Goal: Task Accomplishment & Management: Use online tool/utility

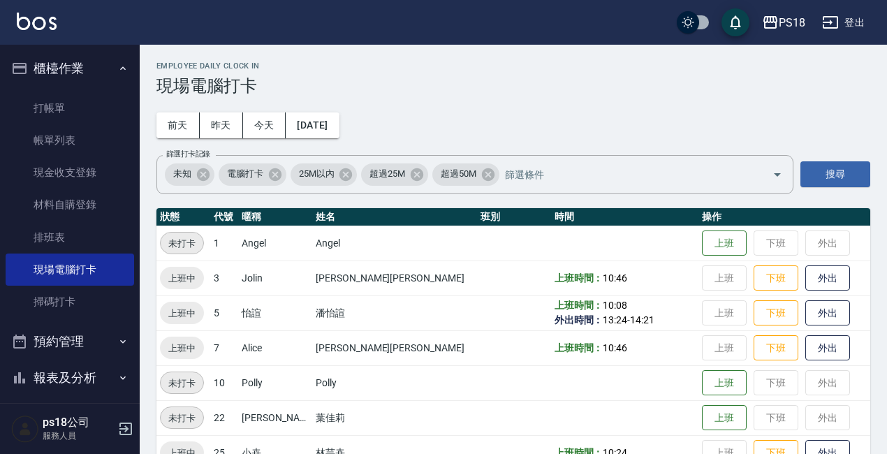
scroll to position [68, 0]
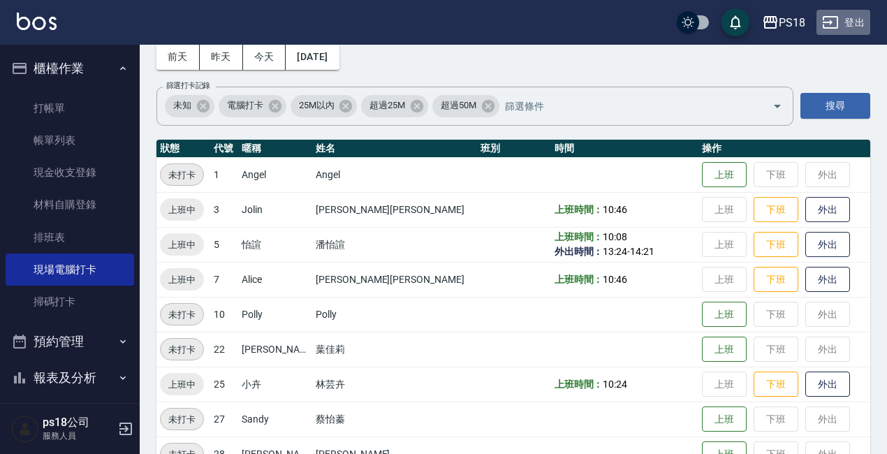
click at [848, 22] on button "登出" at bounding box center [843, 23] width 54 height 26
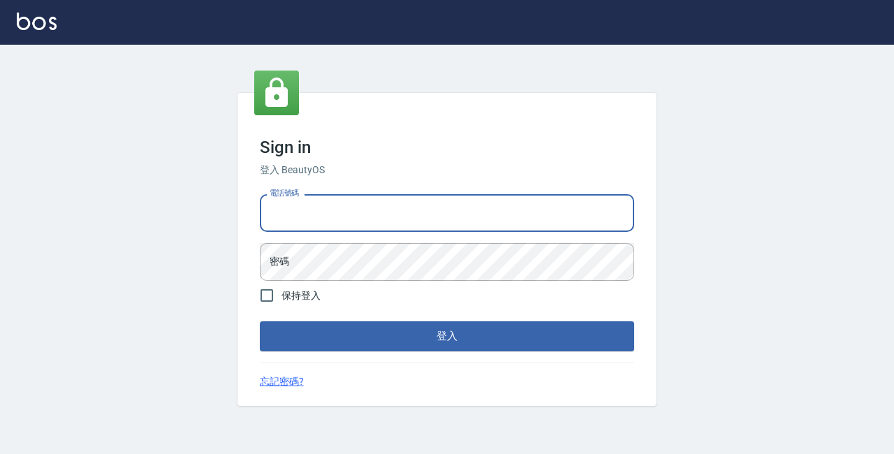
type input "0928704656"
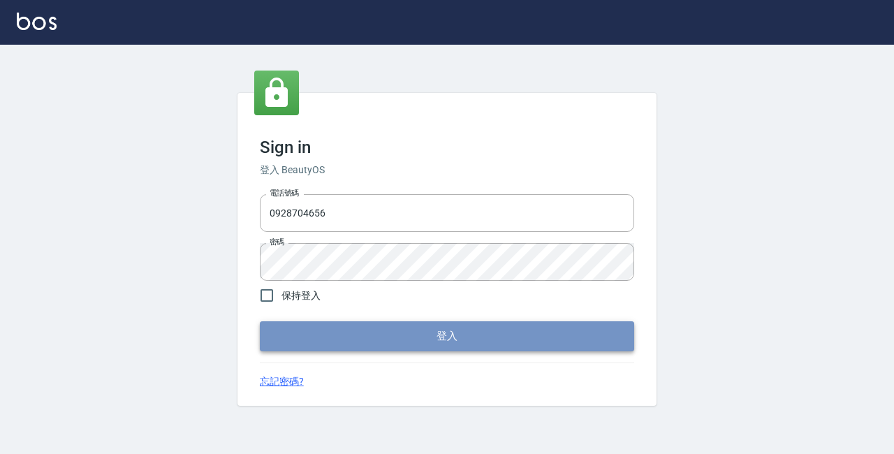
click at [397, 341] on button "登入" at bounding box center [447, 335] width 374 height 29
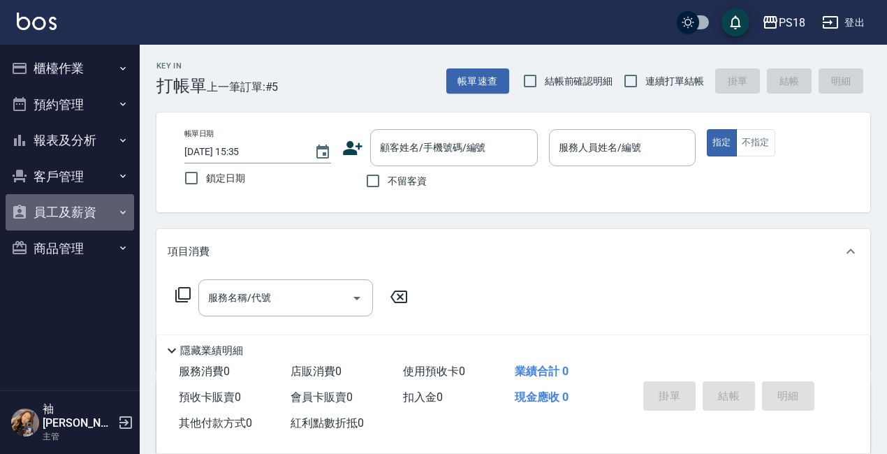
click at [57, 201] on button "員工及薪資" at bounding box center [70, 212] width 128 height 36
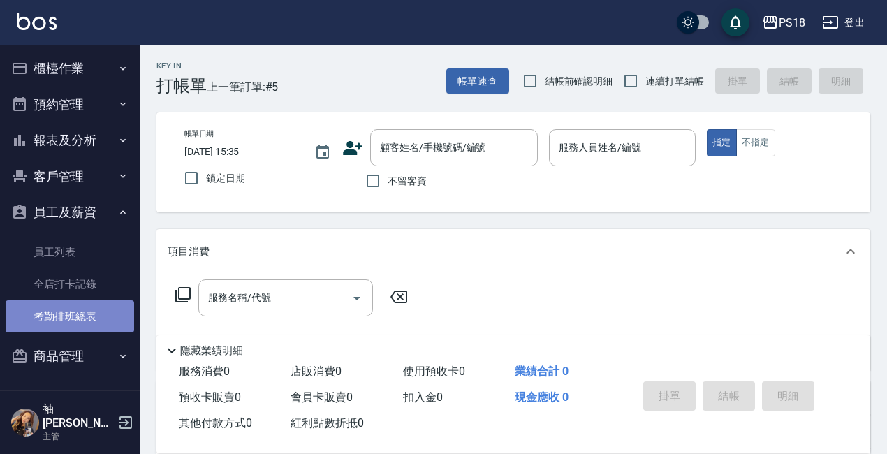
click at [60, 320] on link "考勤排班總表" at bounding box center [70, 316] width 128 height 32
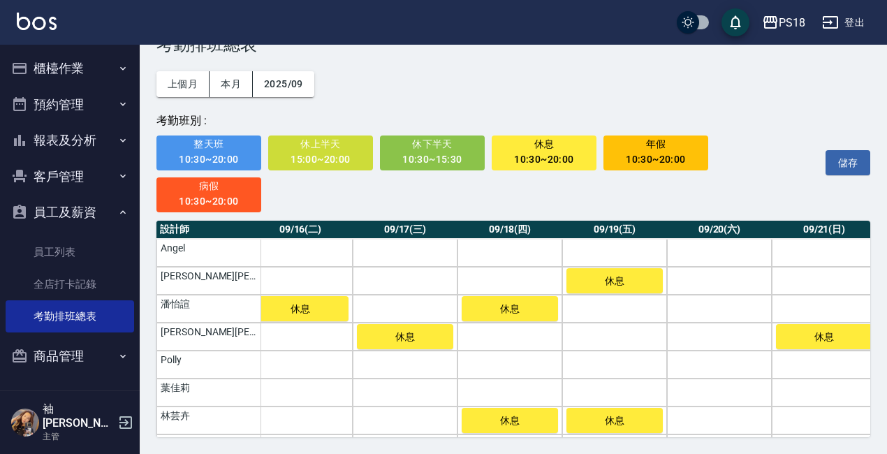
scroll to position [0, 1604]
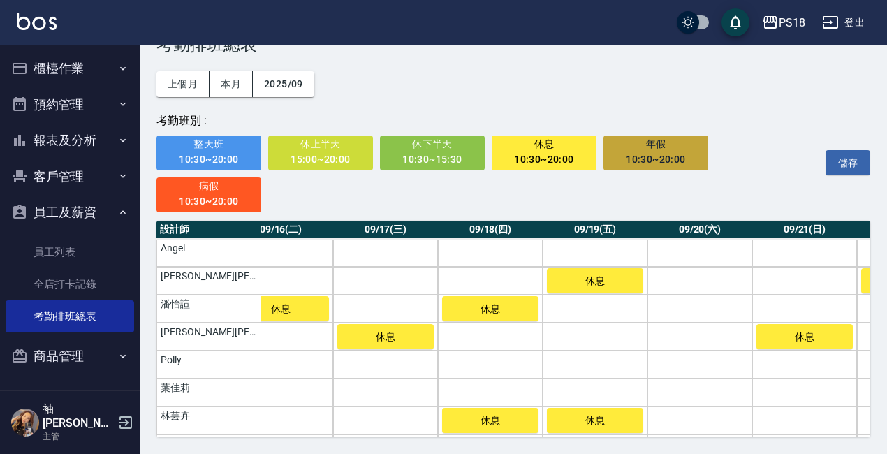
click at [677, 155] on div "10:30~20:00" at bounding box center [656, 159] width 86 height 17
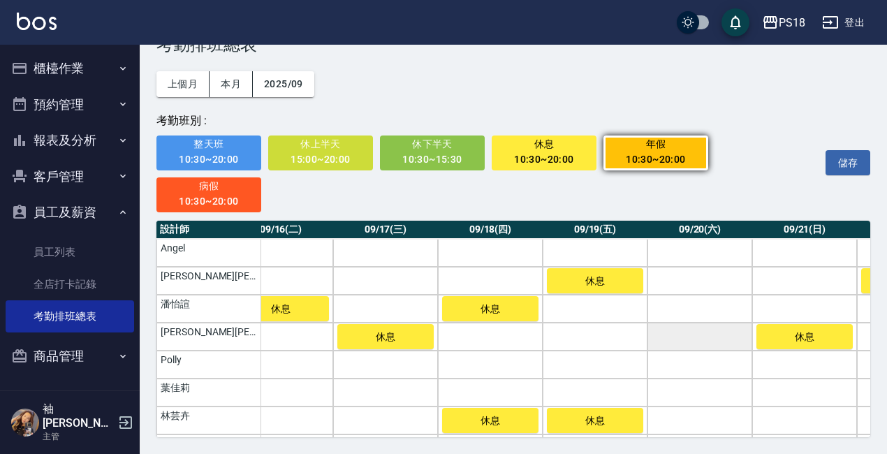
click at [673, 326] on td "a dense table" at bounding box center [699, 337] width 105 height 28
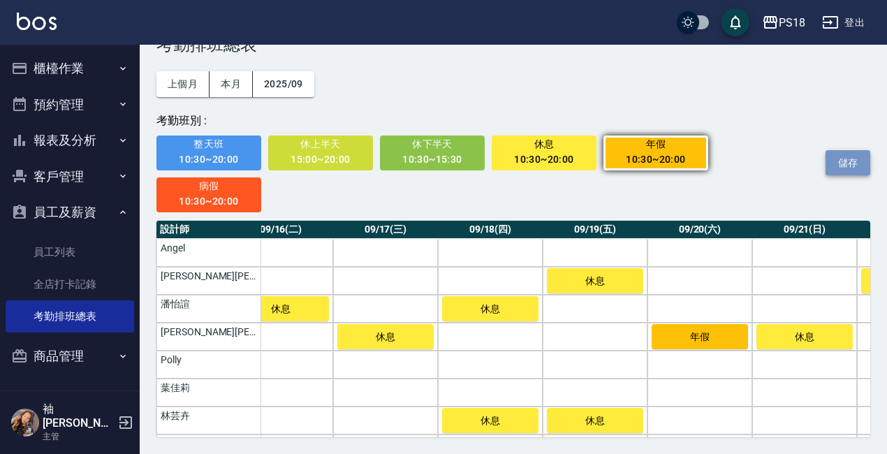
click at [850, 165] on button "儲存" at bounding box center [847, 163] width 45 height 26
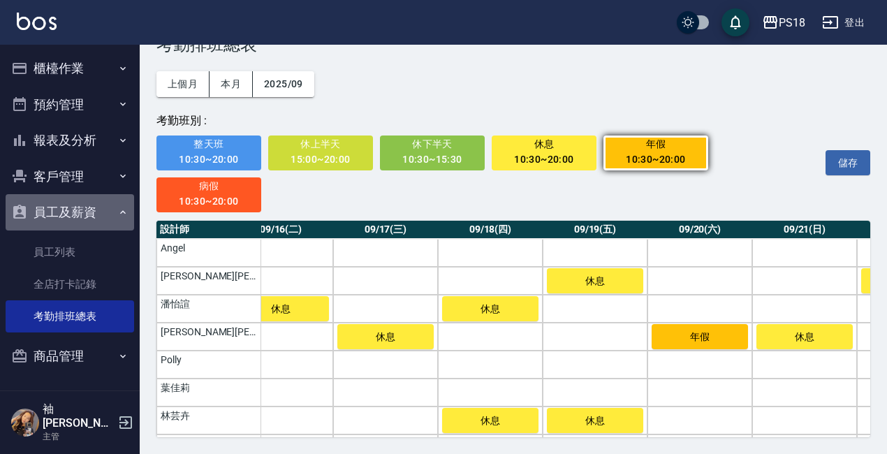
click at [118, 211] on icon "button" at bounding box center [122, 212] width 11 height 11
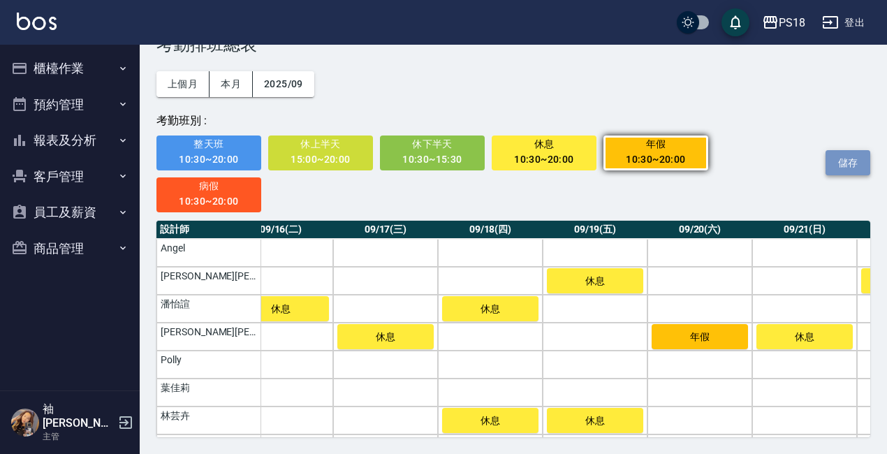
click at [838, 161] on button "儲存" at bounding box center [847, 163] width 45 height 26
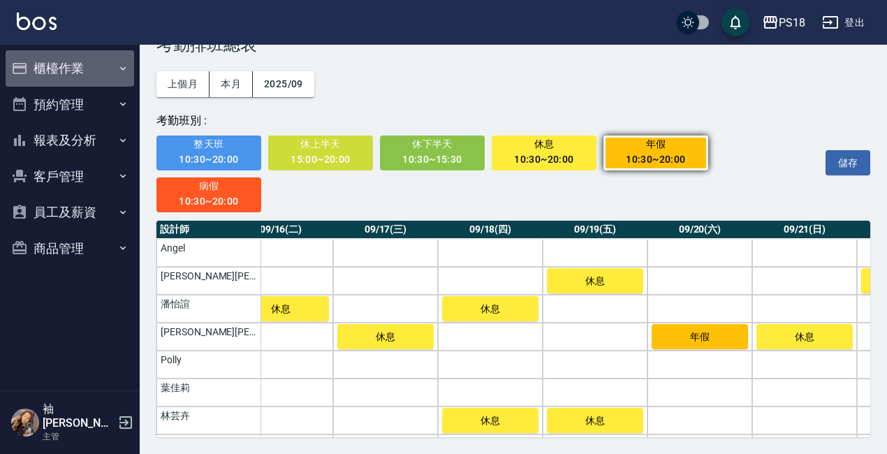
click at [39, 68] on button "櫃檯作業" at bounding box center [70, 68] width 128 height 36
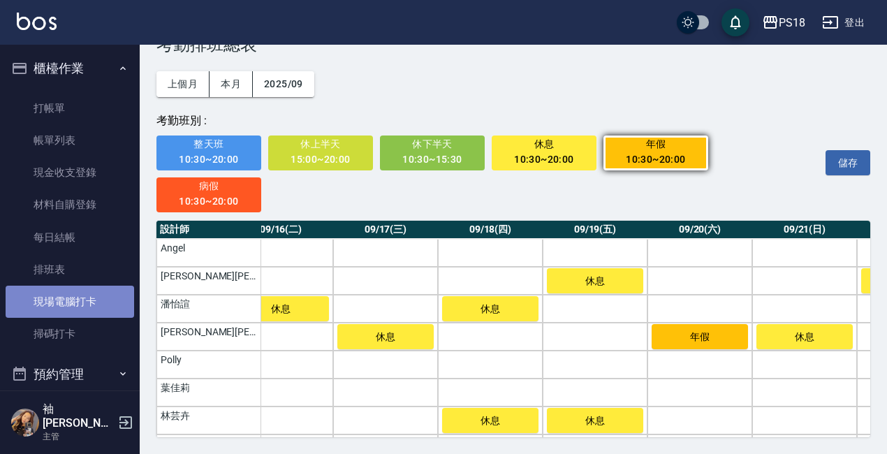
click at [94, 295] on link "現場電腦打卡" at bounding box center [70, 302] width 128 height 32
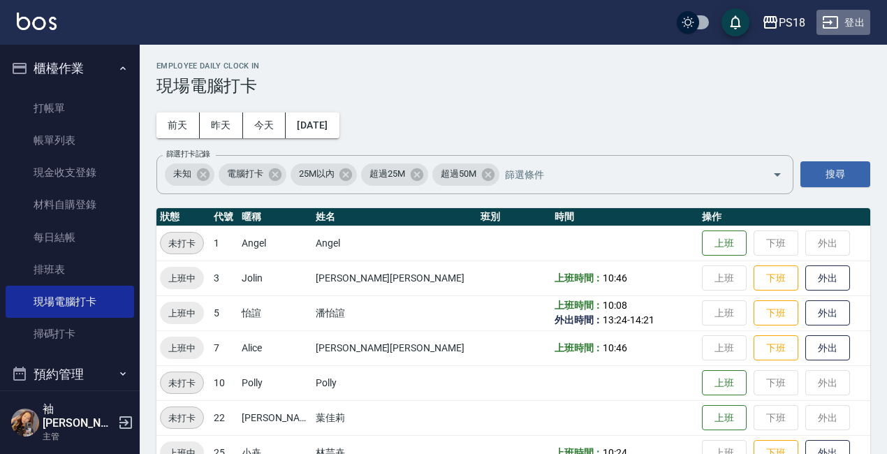
click at [845, 19] on button "登出" at bounding box center [843, 23] width 54 height 26
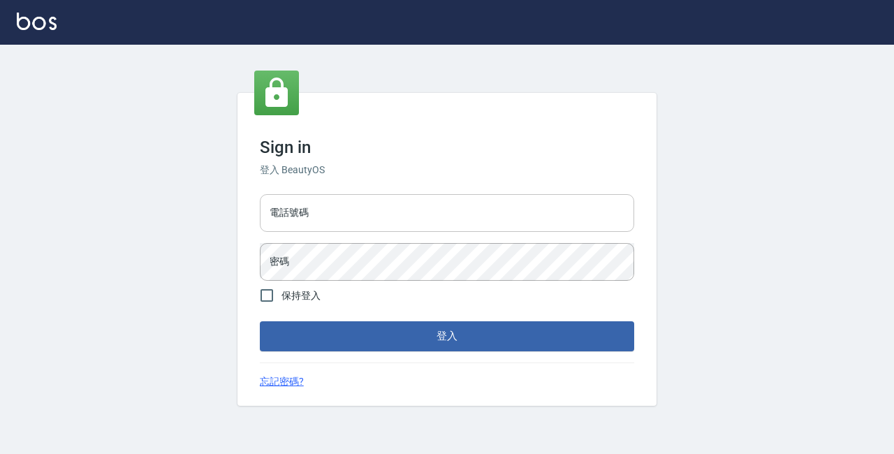
click at [392, 216] on input "電話號碼" at bounding box center [447, 213] width 374 height 38
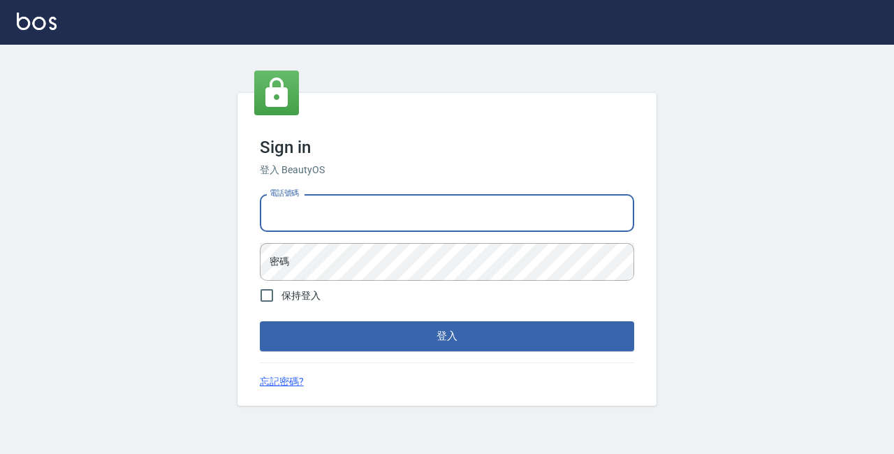
type input "89729295"
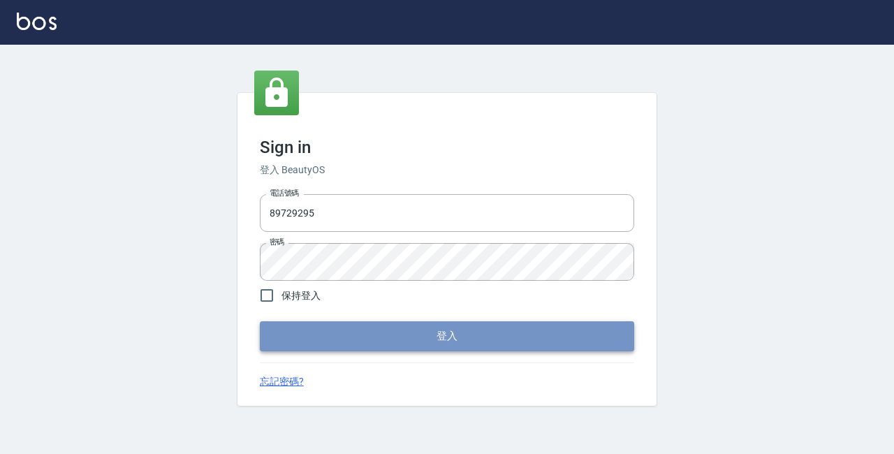
click at [568, 341] on button "登入" at bounding box center [447, 335] width 374 height 29
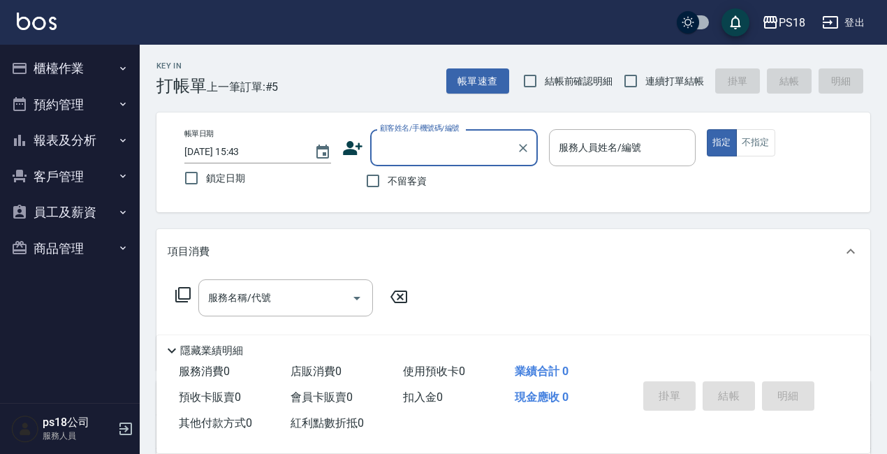
click at [45, 68] on button "櫃檯作業" at bounding box center [70, 68] width 128 height 36
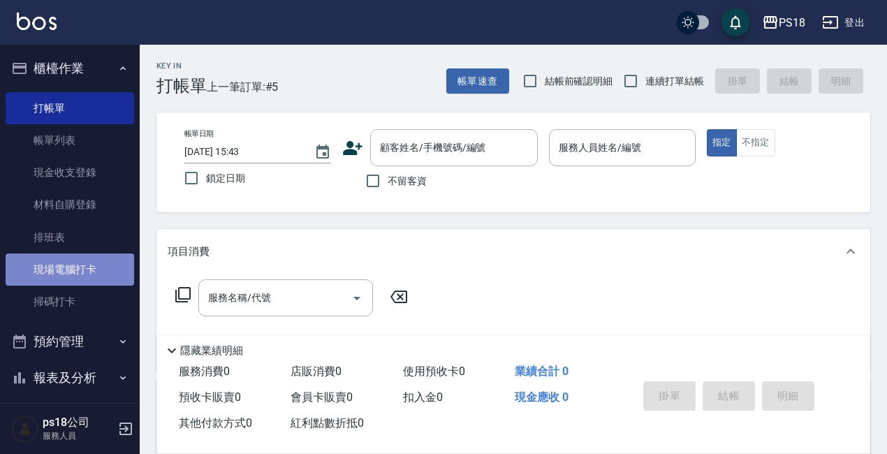
click at [87, 274] on link "現場電腦打卡" at bounding box center [70, 269] width 128 height 32
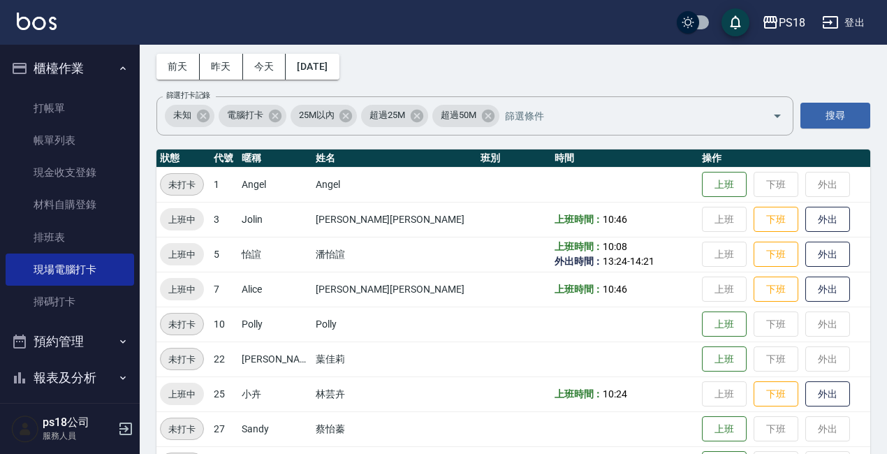
scroll to position [140, 0]
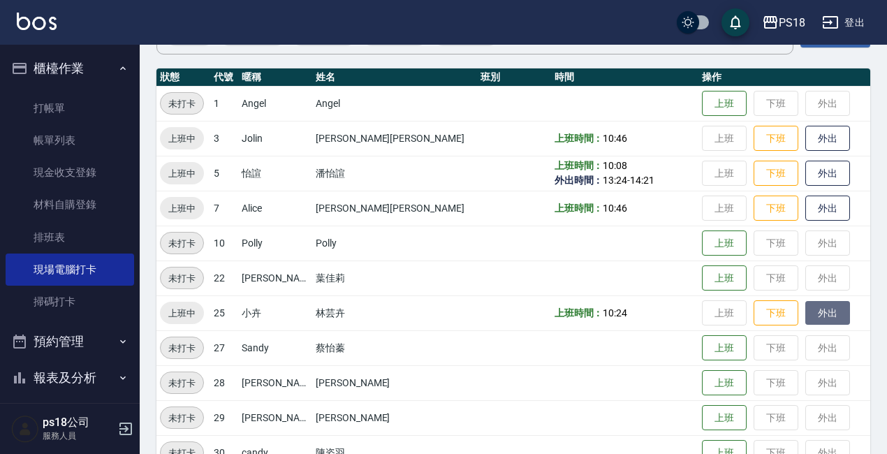
click at [805, 314] on button "外出" at bounding box center [827, 313] width 45 height 24
click at [805, 307] on button "歸來" at bounding box center [827, 313] width 45 height 24
